Goal: Task Accomplishment & Management: Manage account settings

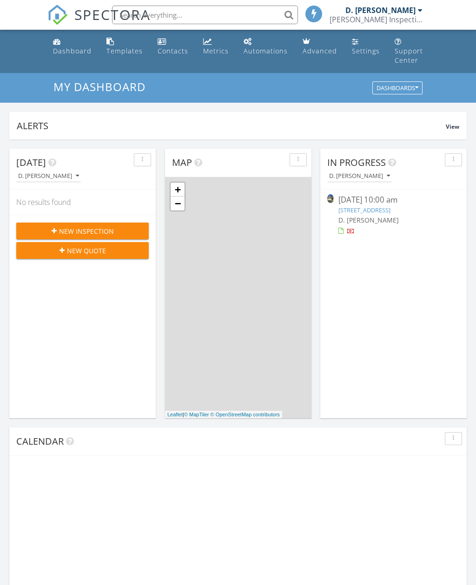
scroll to position [846, 476]
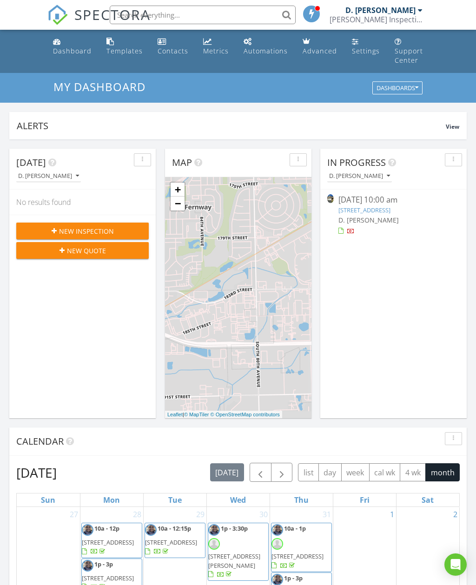
click at [395, 229] on div at bounding box center [393, 231] width 111 height 9
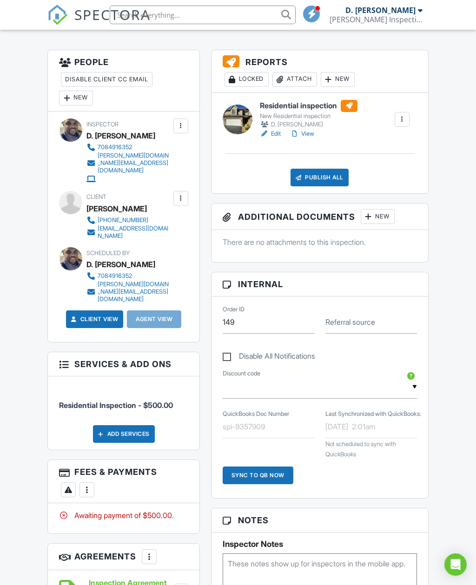
scroll to position [233, 0]
click at [64, 102] on div at bounding box center [66, 97] width 9 height 9
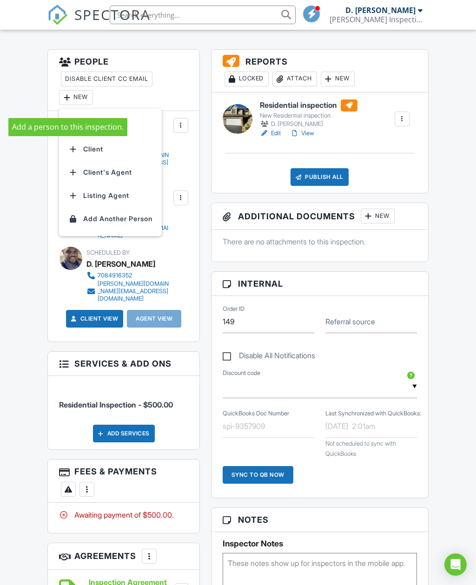
click at [86, 182] on li "Client's Agent" at bounding box center [111, 172] width 92 height 23
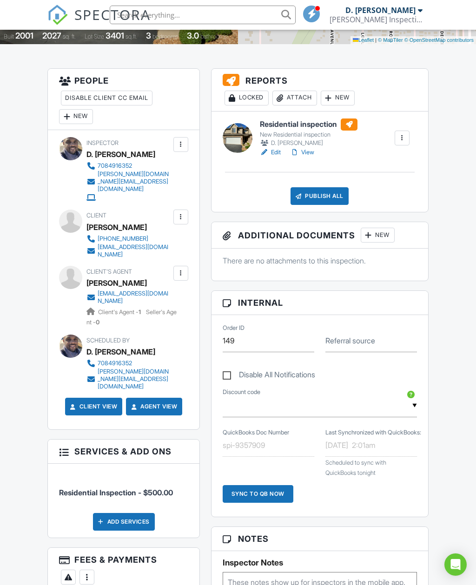
scroll to position [214, 0]
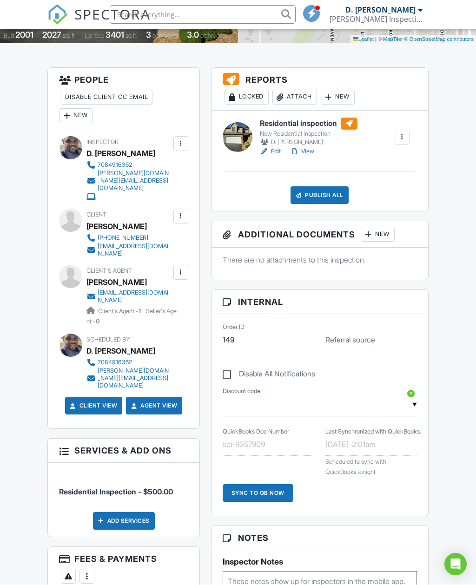
click at [58, 10] on img at bounding box center [57, 15] width 20 height 20
